Goal: Task Accomplishment & Management: Use online tool/utility

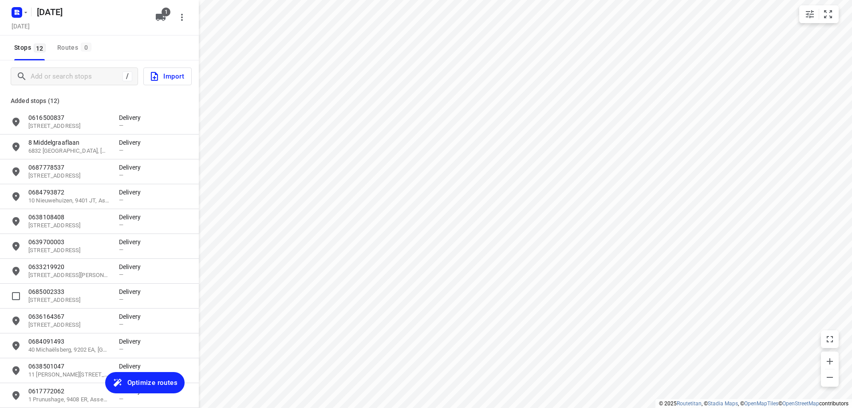
scroll to position [41, 0]
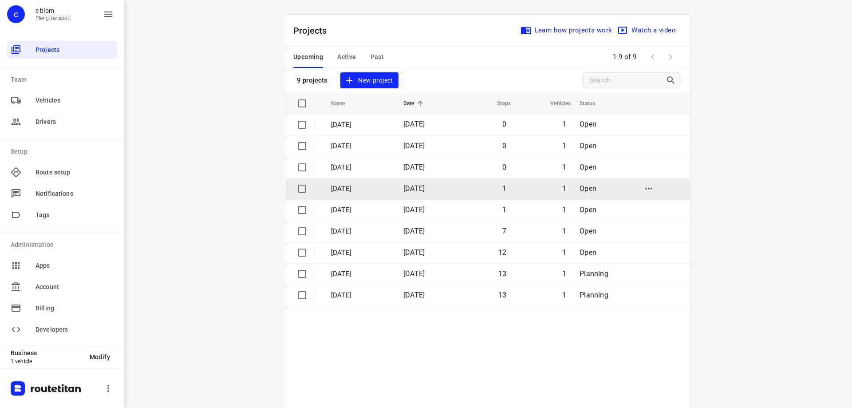
click at [363, 187] on p "[DATE]" at bounding box center [360, 189] width 59 height 10
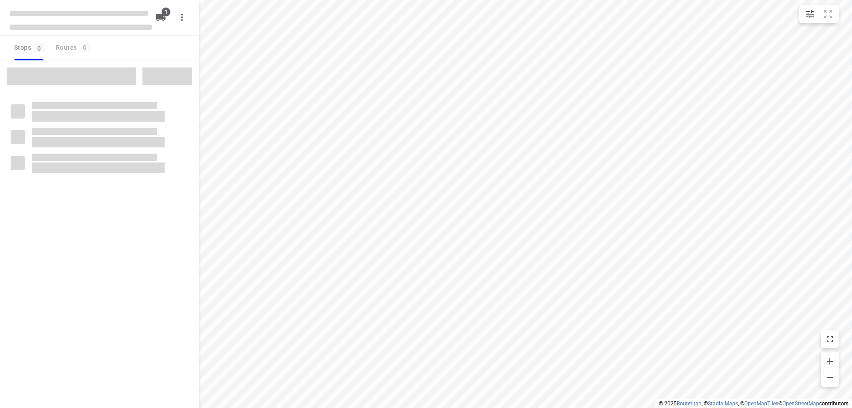
type input "distance"
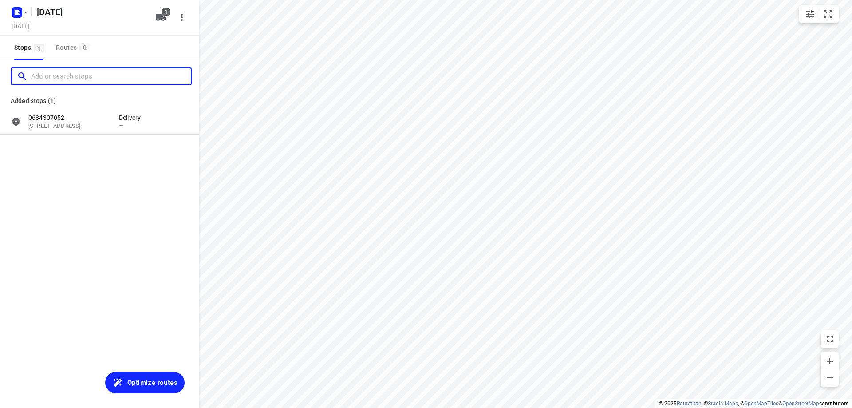
click at [86, 79] on input "Add or search stops" at bounding box center [111, 77] width 160 height 14
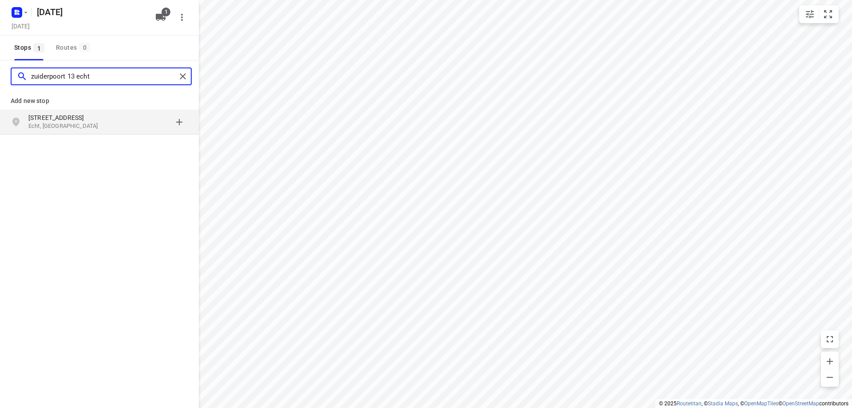
type input "zuiderpoort 13 echt"
click at [99, 123] on p "Echt, [GEOGRAPHIC_DATA]" at bounding box center [69, 126] width 82 height 8
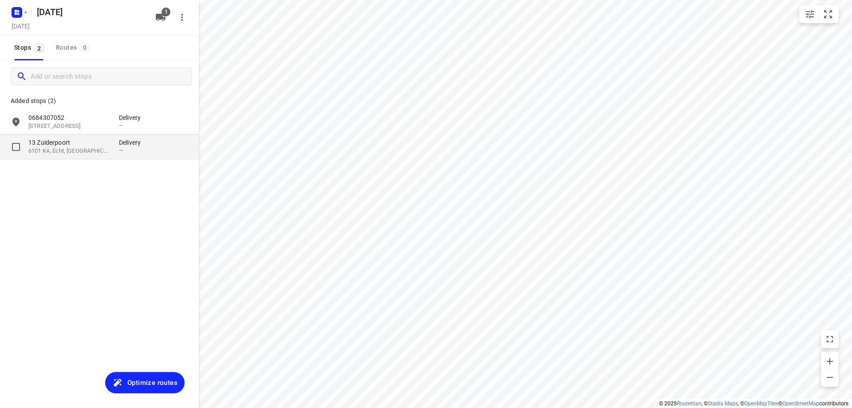
click at [114, 148] on div "13 [STREET_ADDRESS]" at bounding box center [73, 146] width 91 height 17
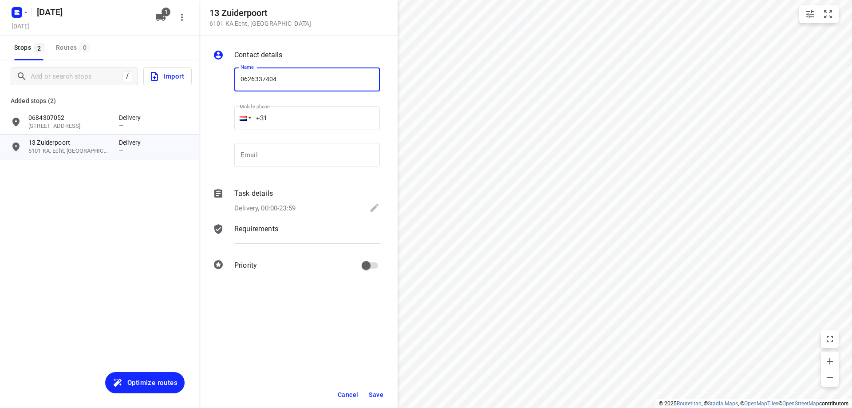
type input "0626337404"
click at [379, 389] on button "Save" at bounding box center [376, 395] width 22 height 16
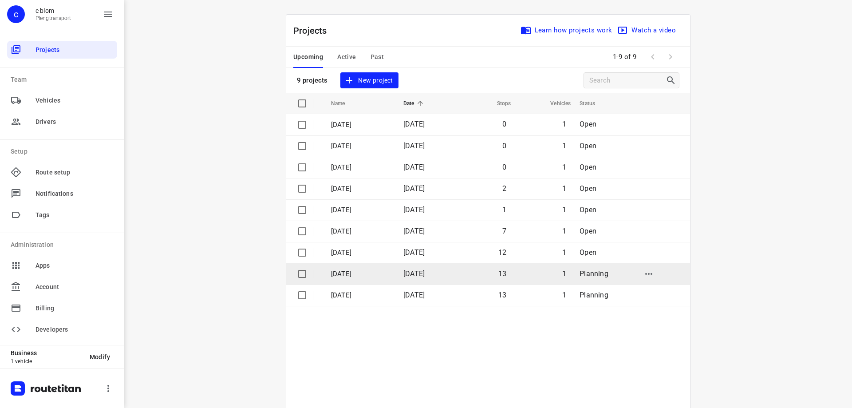
click at [396, 272] on td "[DATE]" at bounding box center [359, 273] width 74 height 21
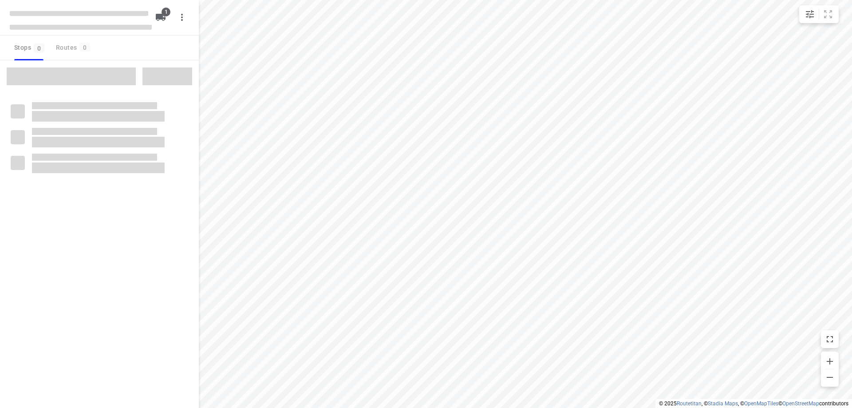
type input "distance"
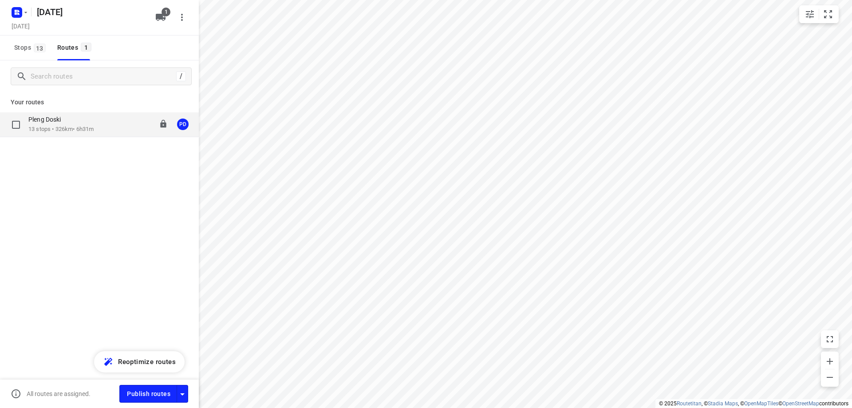
click at [94, 133] on p "13 stops • 326km • 6h31m" at bounding box center [60, 129] width 65 height 8
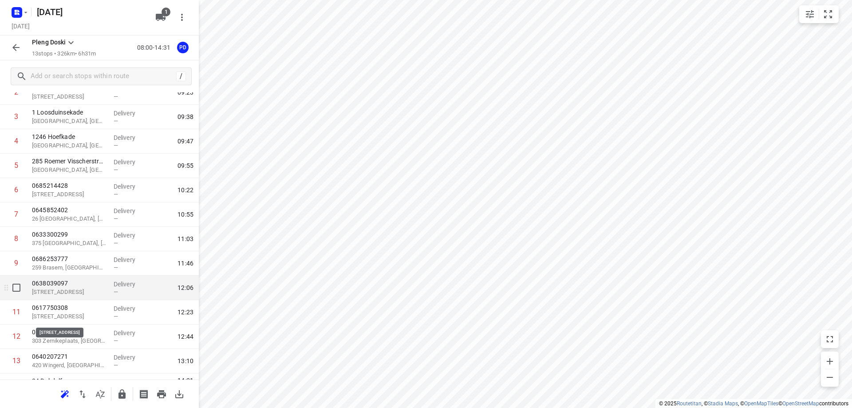
scroll to position [89, 0]
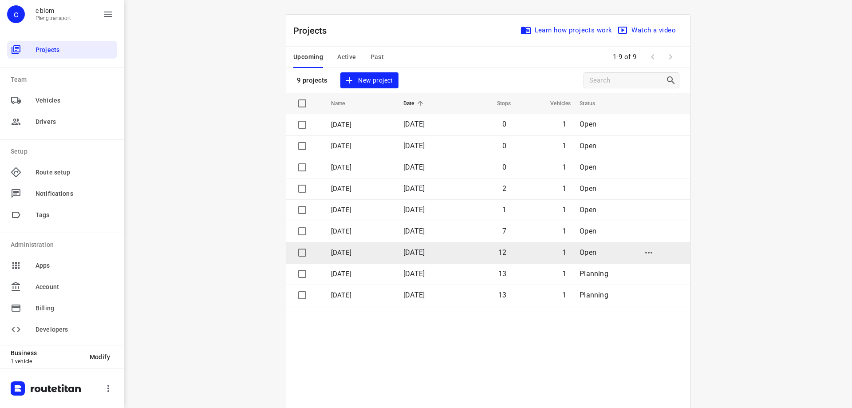
click at [425, 254] on span "[DATE]" at bounding box center [413, 252] width 21 height 8
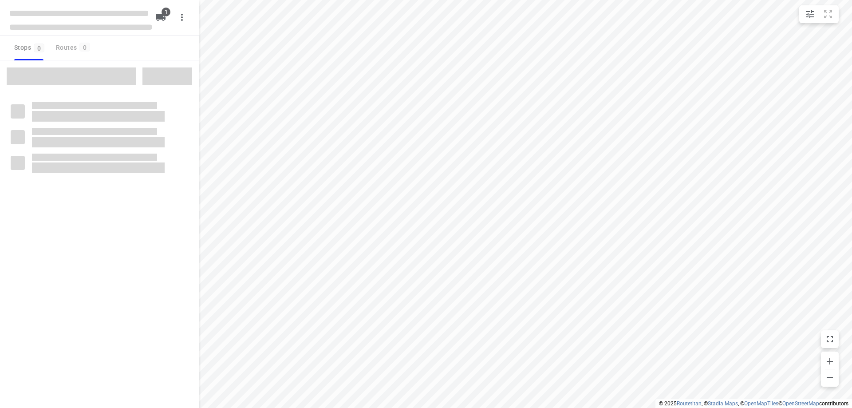
type input "distance"
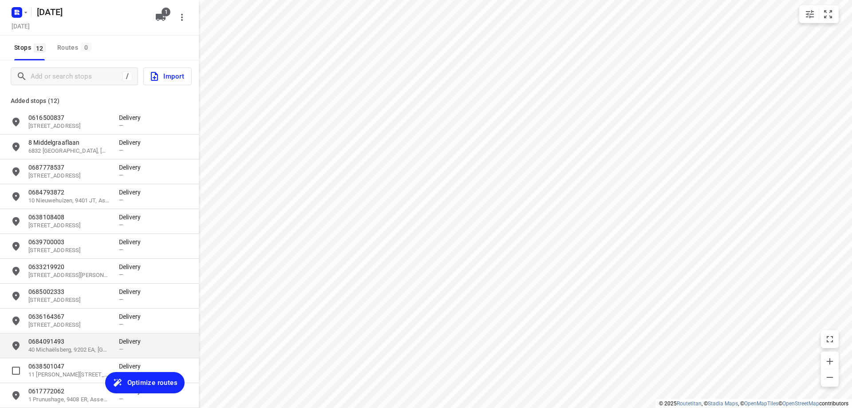
scroll to position [41, 0]
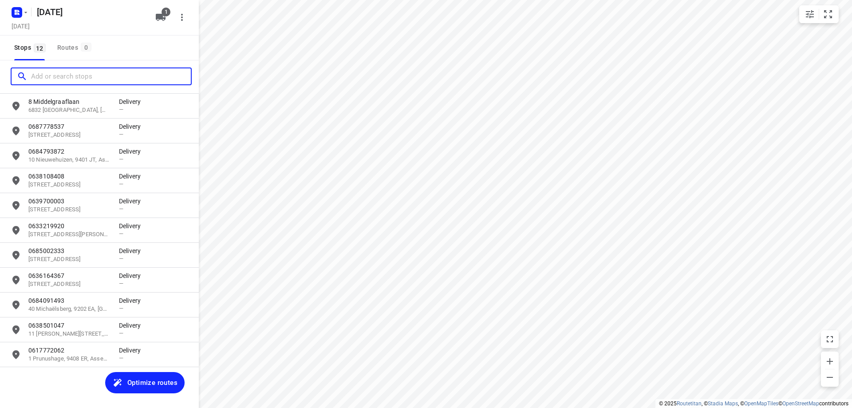
click at [80, 79] on input "Add or search stops" at bounding box center [111, 77] width 160 height 14
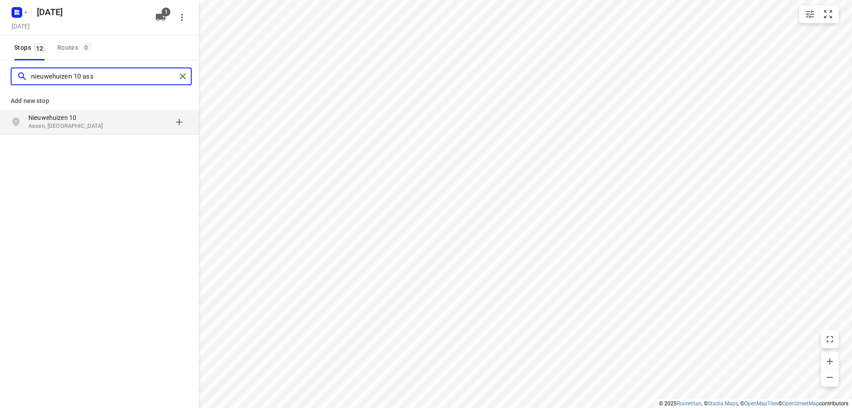
type input "nieuwehuizen 10 ass"
click at [65, 115] on p "Nieuwehuizen 10" at bounding box center [69, 117] width 82 height 9
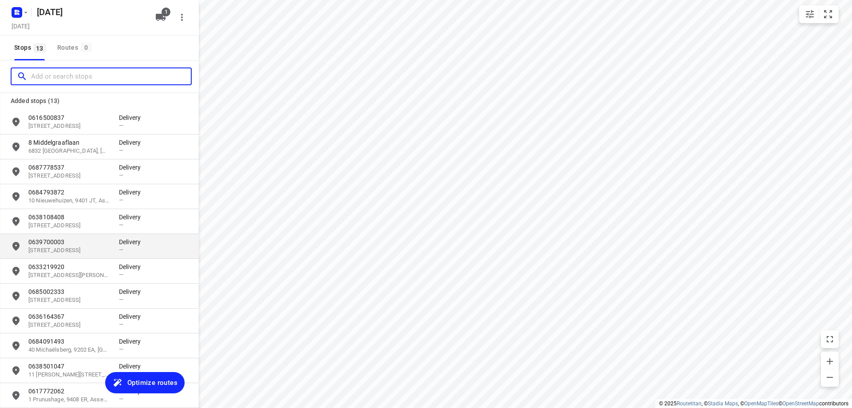
scroll to position [66, 0]
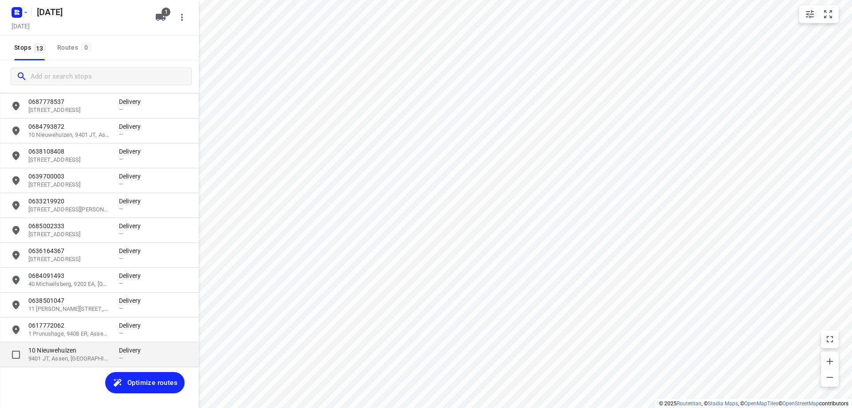
click at [54, 346] on p "10 Nieuwehuizen" at bounding box center [69, 350] width 82 height 9
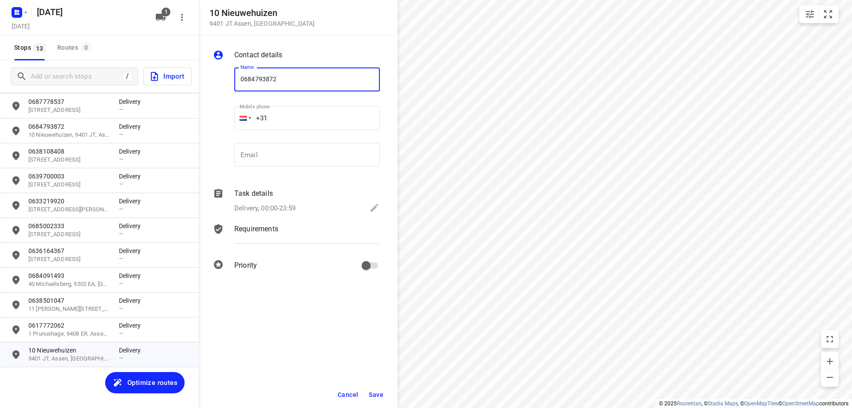
type input "0684793872"
click at [383, 395] on span "Save" at bounding box center [376, 394] width 15 height 7
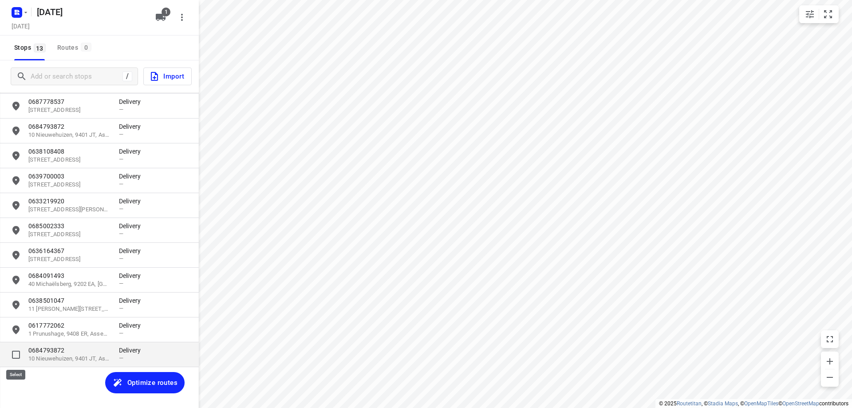
click at [19, 354] on input "grid" at bounding box center [16, 355] width 18 height 18
checkbox input "true"
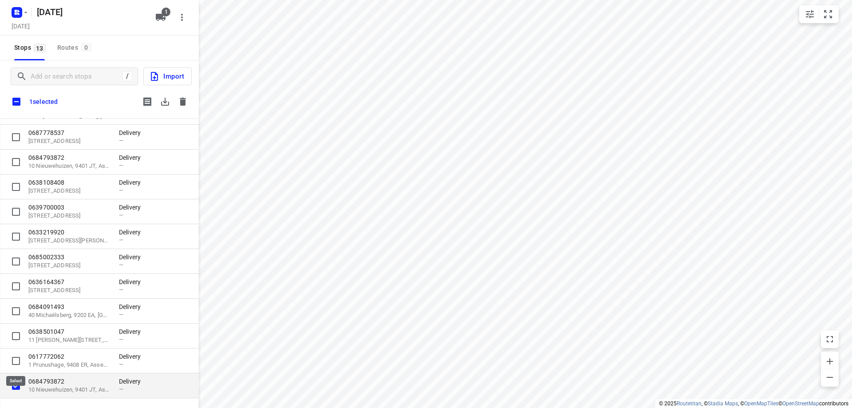
scroll to position [60, 0]
click at [184, 102] on icon "button" at bounding box center [183, 102] width 6 height 8
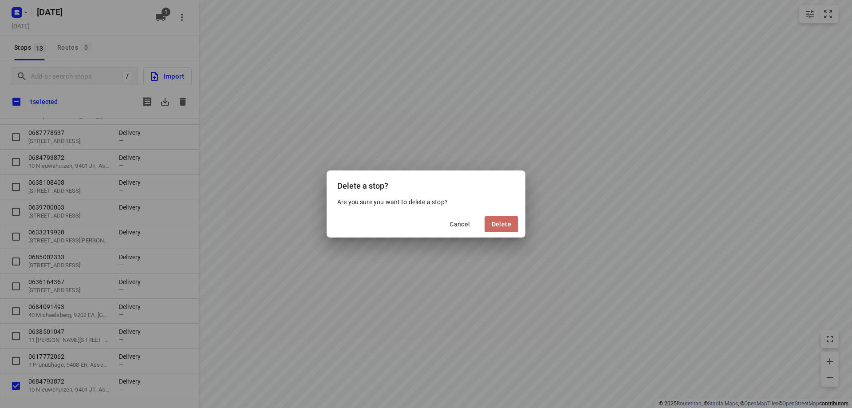
click at [504, 229] on button "Delete" at bounding box center [502, 224] width 34 height 16
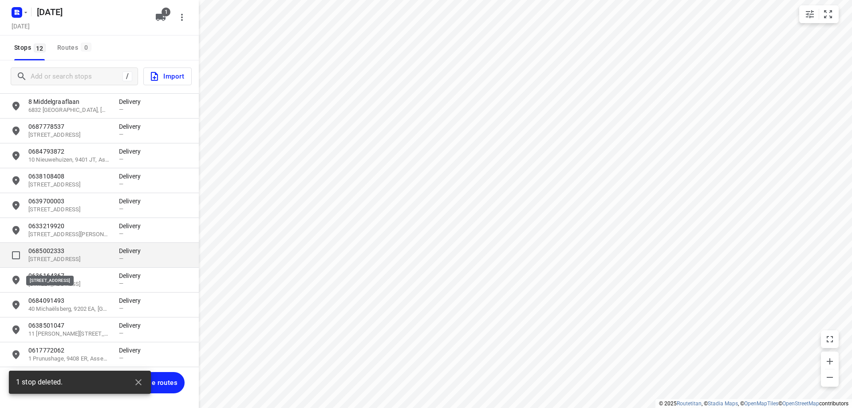
scroll to position [0, 0]
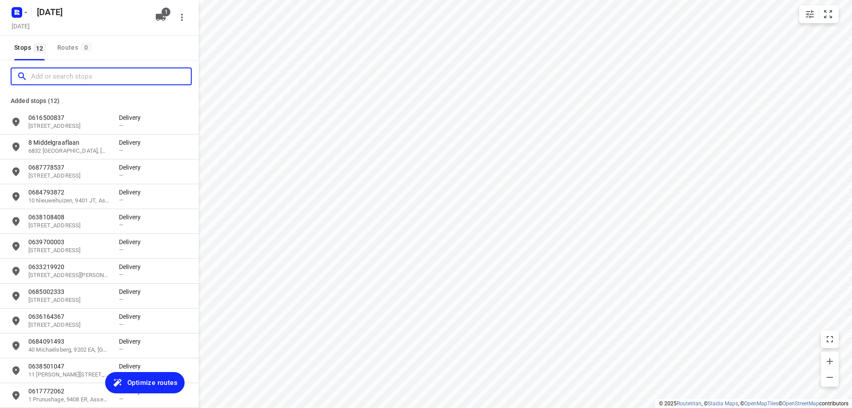
click at [95, 74] on input "Add or search stops" at bounding box center [111, 77] width 160 height 14
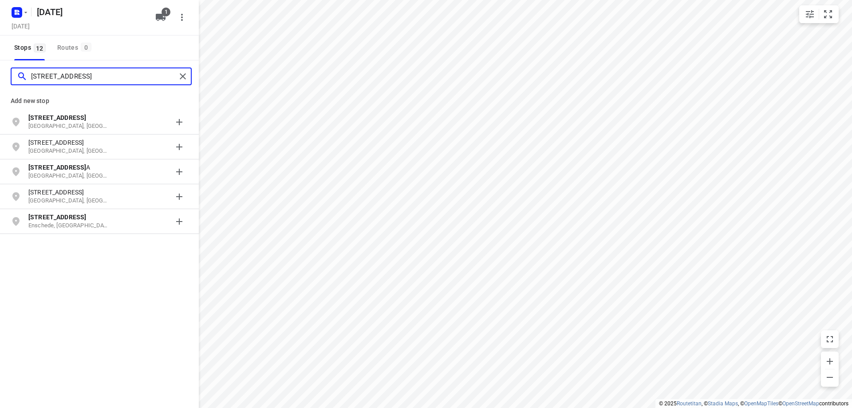
type input "[STREET_ADDRESS]"
click at [96, 119] on p "[STREET_ADDRESS]" at bounding box center [69, 117] width 82 height 9
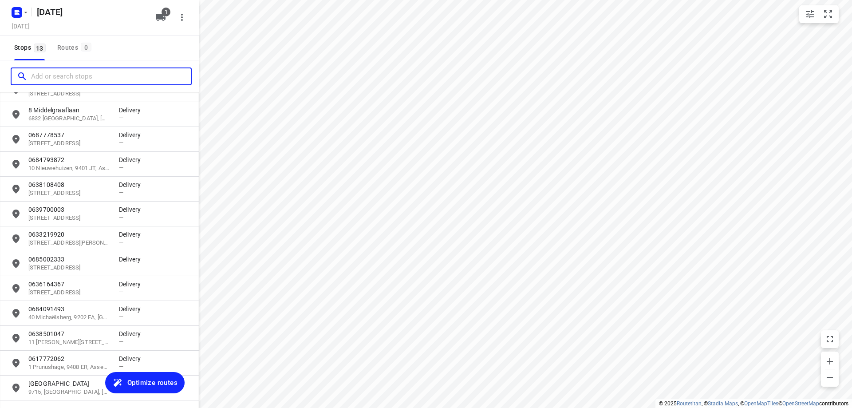
scroll to position [66, 0]
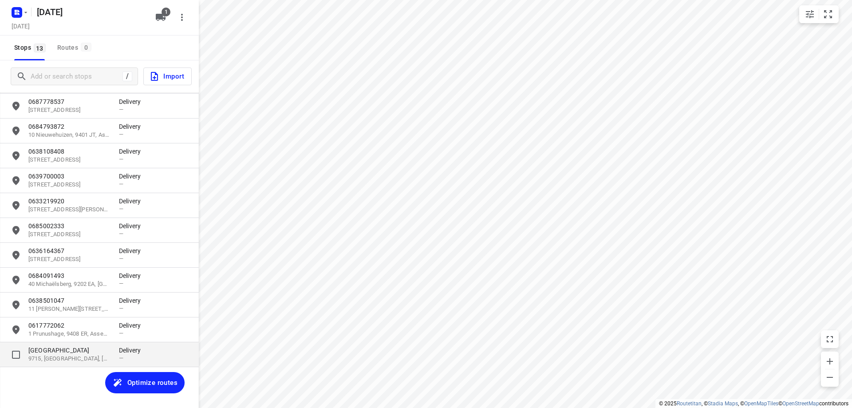
click at [74, 352] on p "[GEOGRAPHIC_DATA]" at bounding box center [69, 350] width 82 height 9
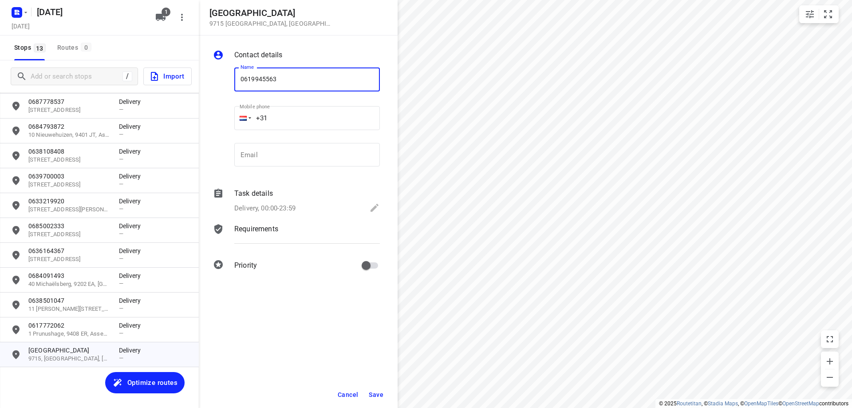
type input "0619945563"
click at [384, 395] on button "Save" at bounding box center [376, 395] width 22 height 16
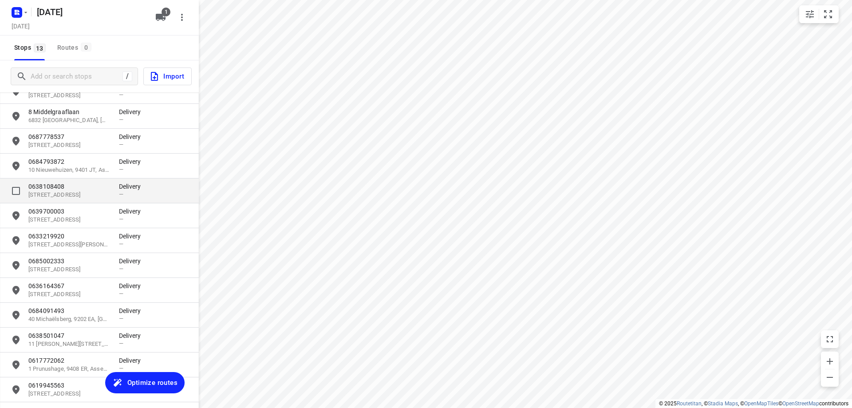
scroll to position [0, 0]
